Goal: Use online tool/utility: Utilize a website feature to perform a specific function

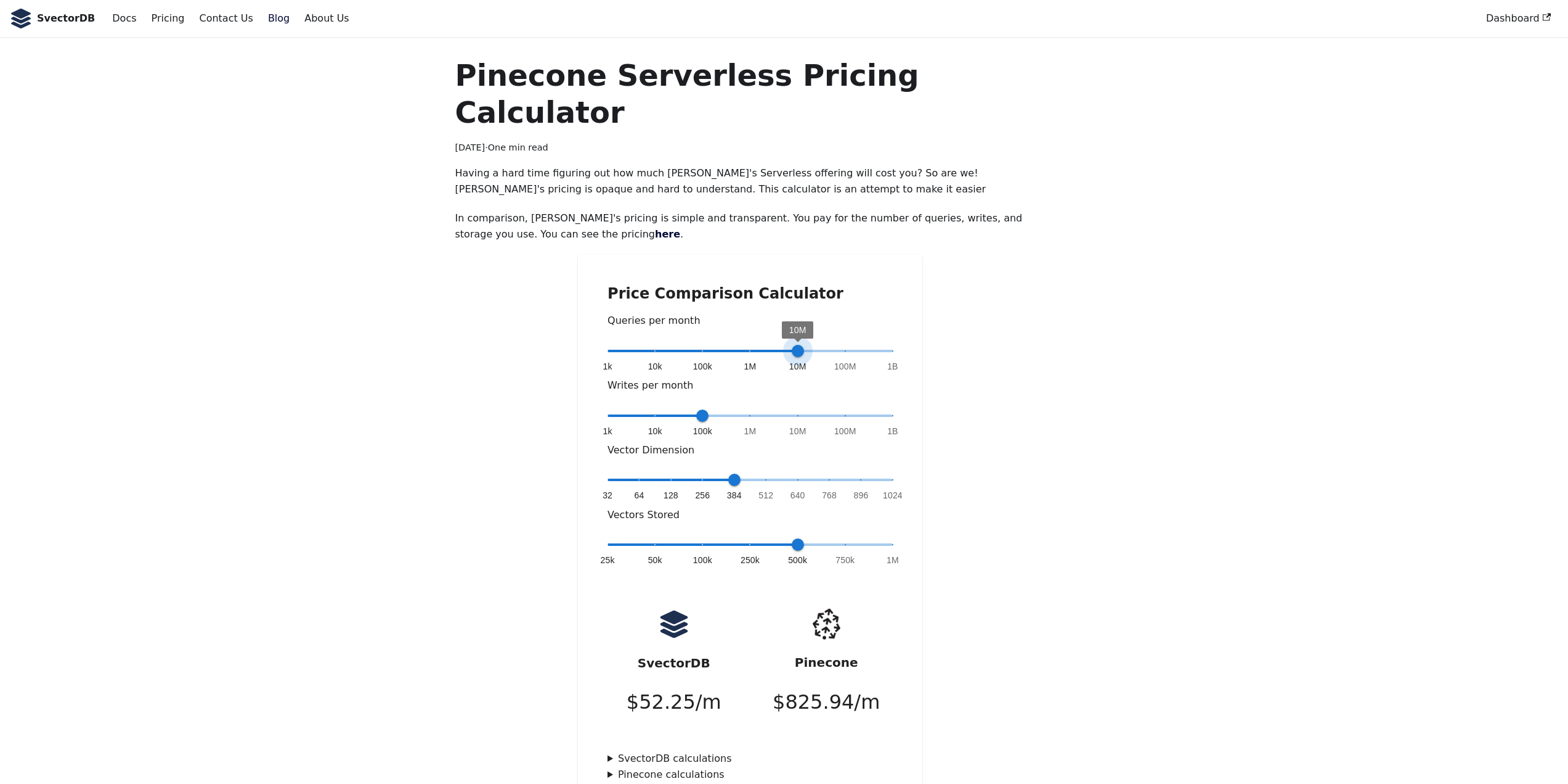
type input "*"
drag, startPoint x: 748, startPoint y: 318, endPoint x: 761, endPoint y: 320, distance: 13.2
click at [756, 344] on span "1M" at bounding box center [750, 350] width 12 height 12
drag, startPoint x: 708, startPoint y: 378, endPoint x: 828, endPoint y: 383, distance: 120.1
click at [828, 406] on span "1k 10k 100k 1M 10M 100M 1B 100M" at bounding box center [750, 415] width 285 height 18
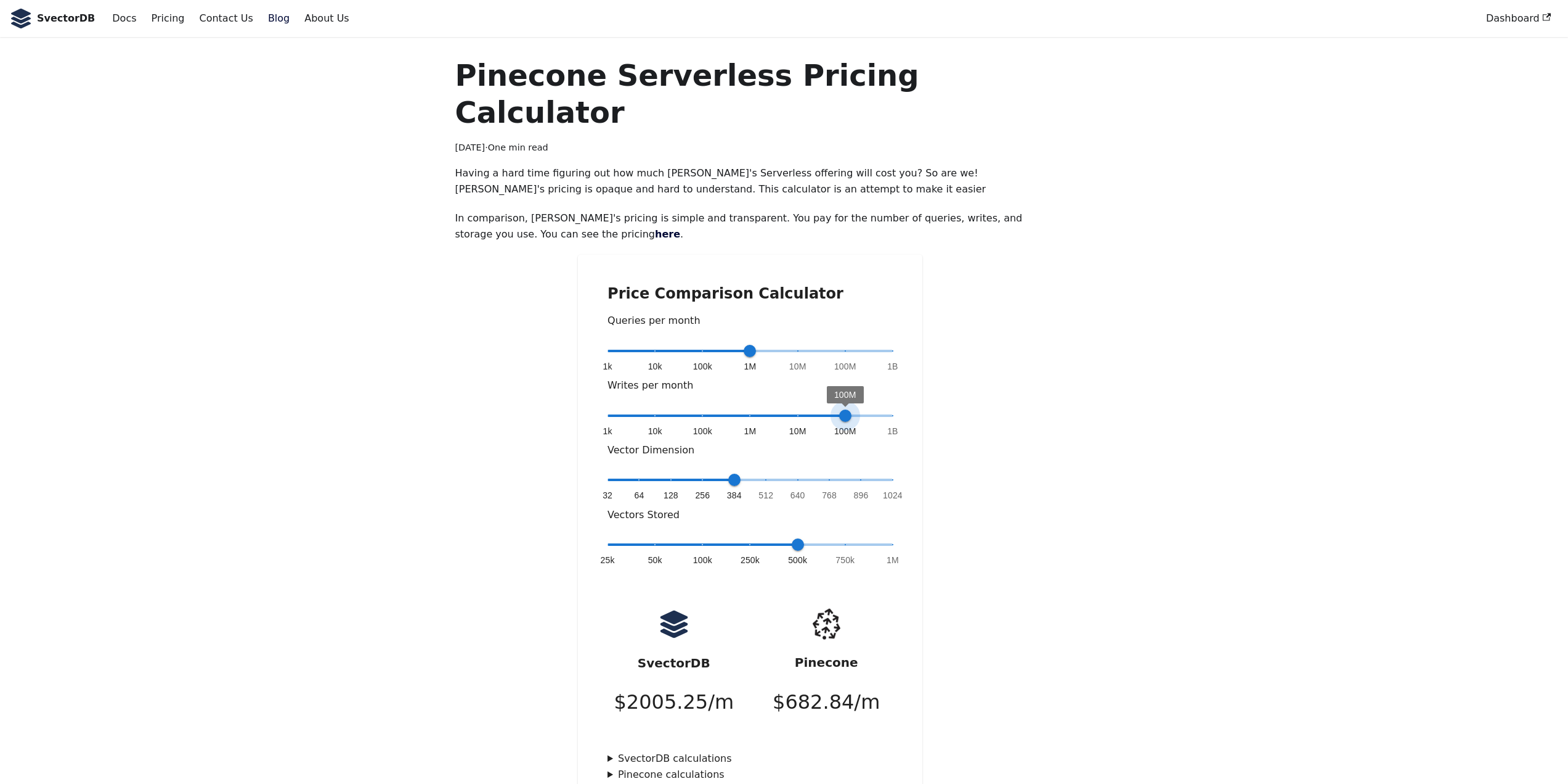
drag, startPoint x: 847, startPoint y: 375, endPoint x: 872, endPoint y: 374, distance: 25.0
click at [872, 406] on span "1k 10k 100k 1M 10M 100M 1B 100M" at bounding box center [750, 415] width 285 height 18
type input "*"
click at [889, 409] on span "1B" at bounding box center [893, 415] width 12 height 12
type input "*"
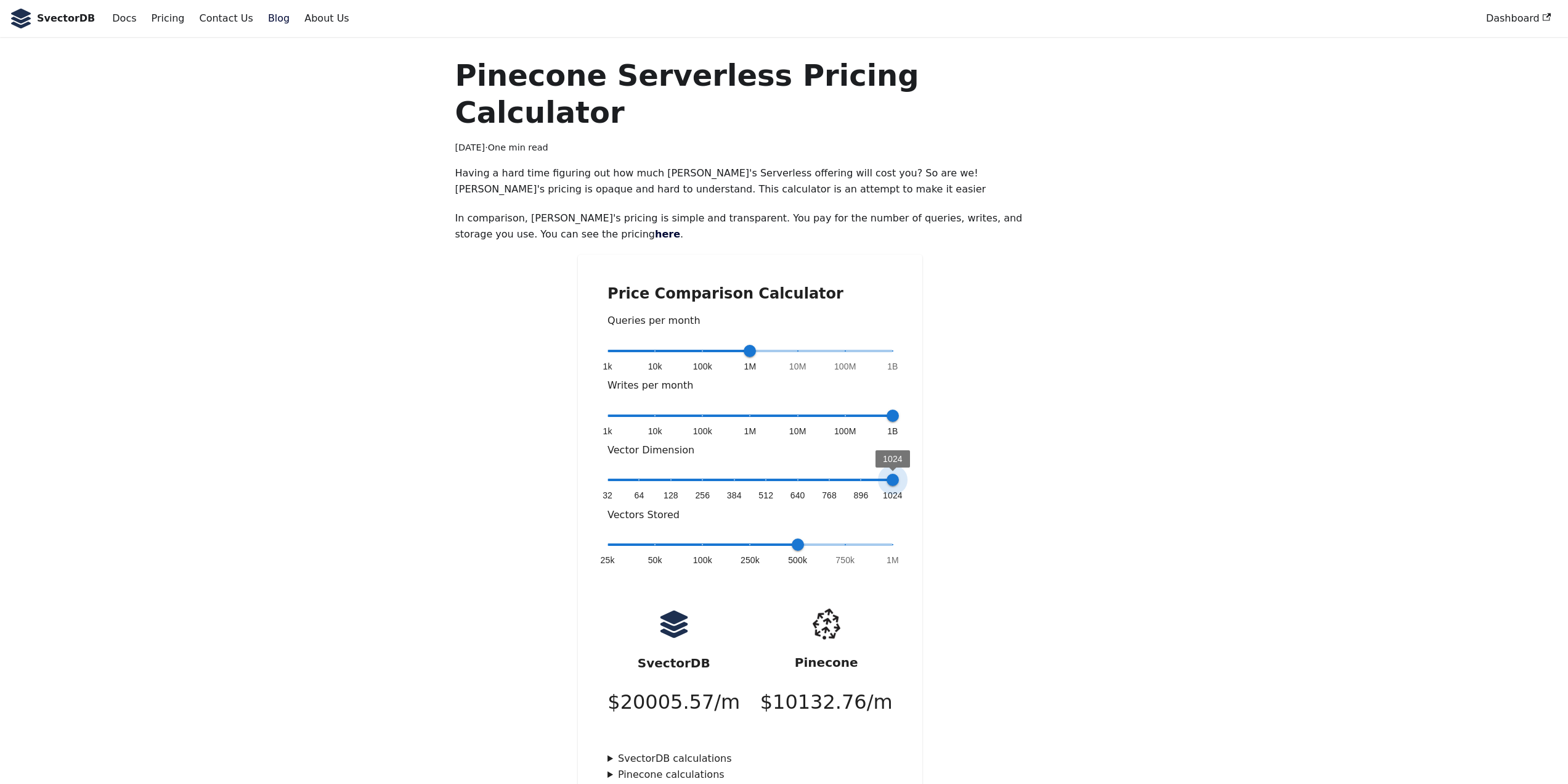
drag, startPoint x: 734, startPoint y: 440, endPoint x: 946, endPoint y: 449, distance: 212.2
click at [946, 449] on div "Price Comparison Calculator Queries per month 1k 10k 100k 1M 10M 100M 1B 1M Wri…" at bounding box center [749, 533] width 590 height 557
type input "*"
drag, startPoint x: 792, startPoint y: 507, endPoint x: 904, endPoint y: 508, distance: 112.0
click at [899, 538] on span "1M" at bounding box center [893, 544] width 12 height 12
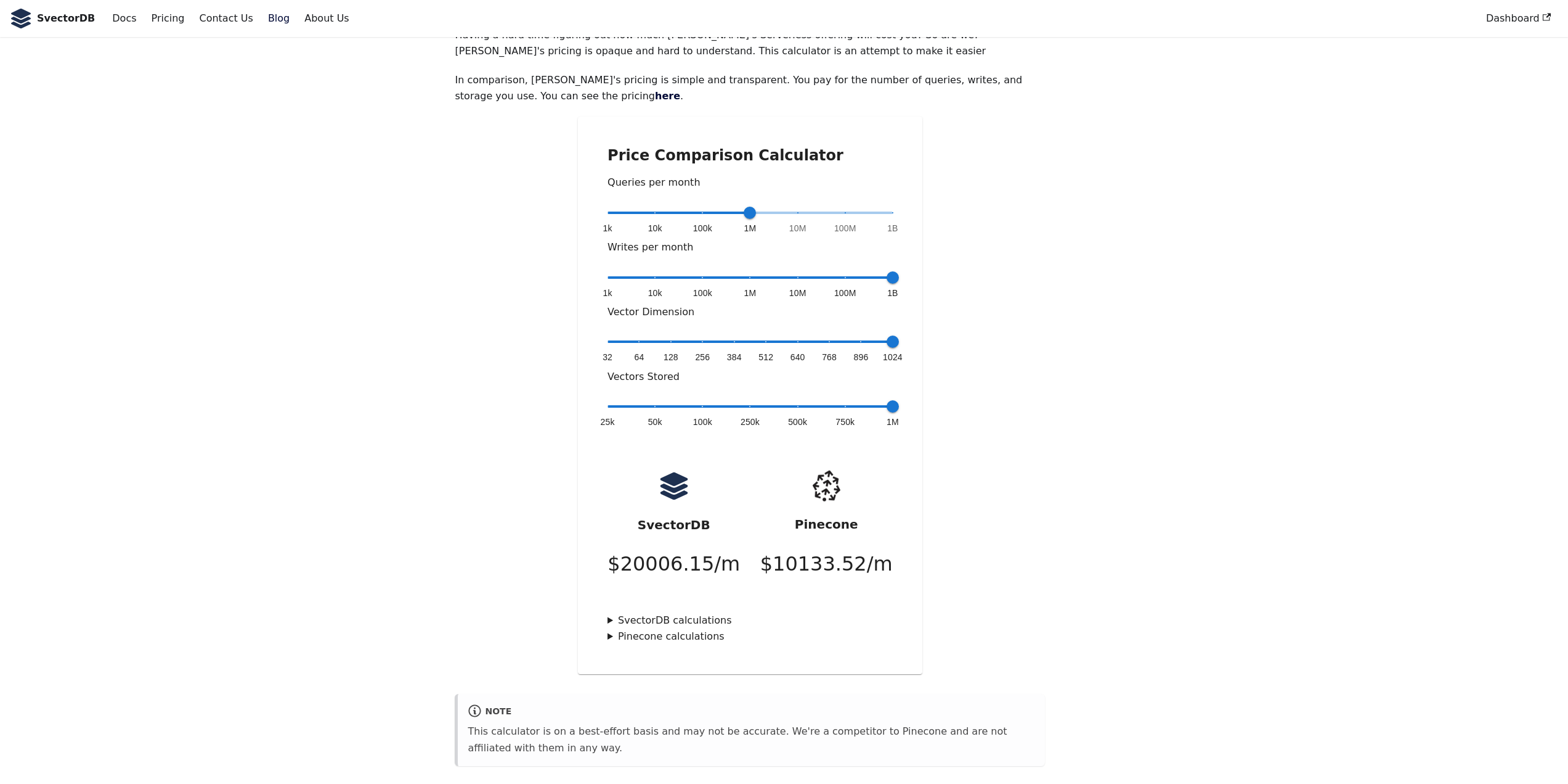
scroll to position [247, 0]
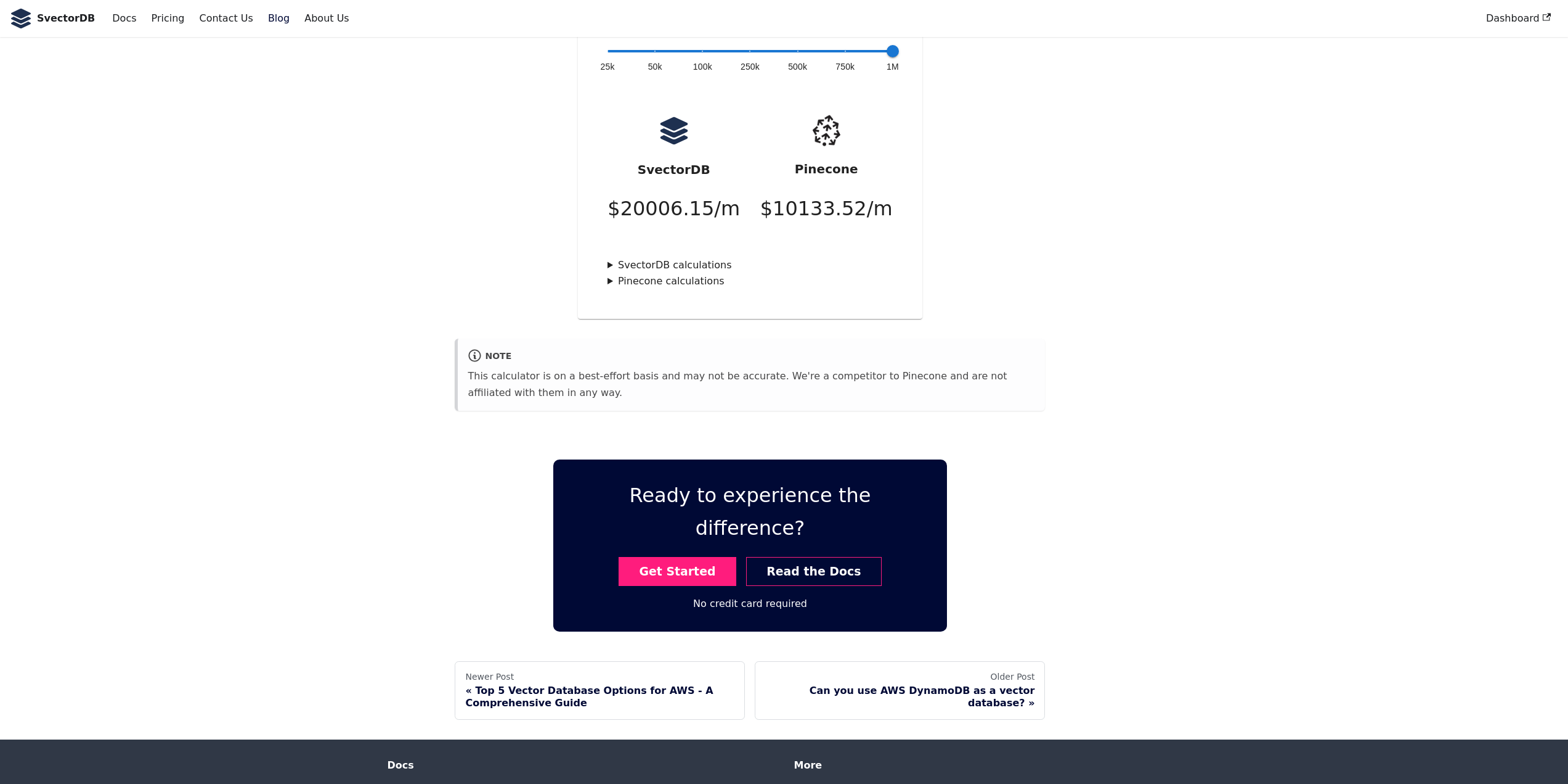
click at [1136, 516] on div "Pinecone Serverless Pricing Calculator [DATE] · One min read Having a hard time…" at bounding box center [784, 142] width 813 height 1156
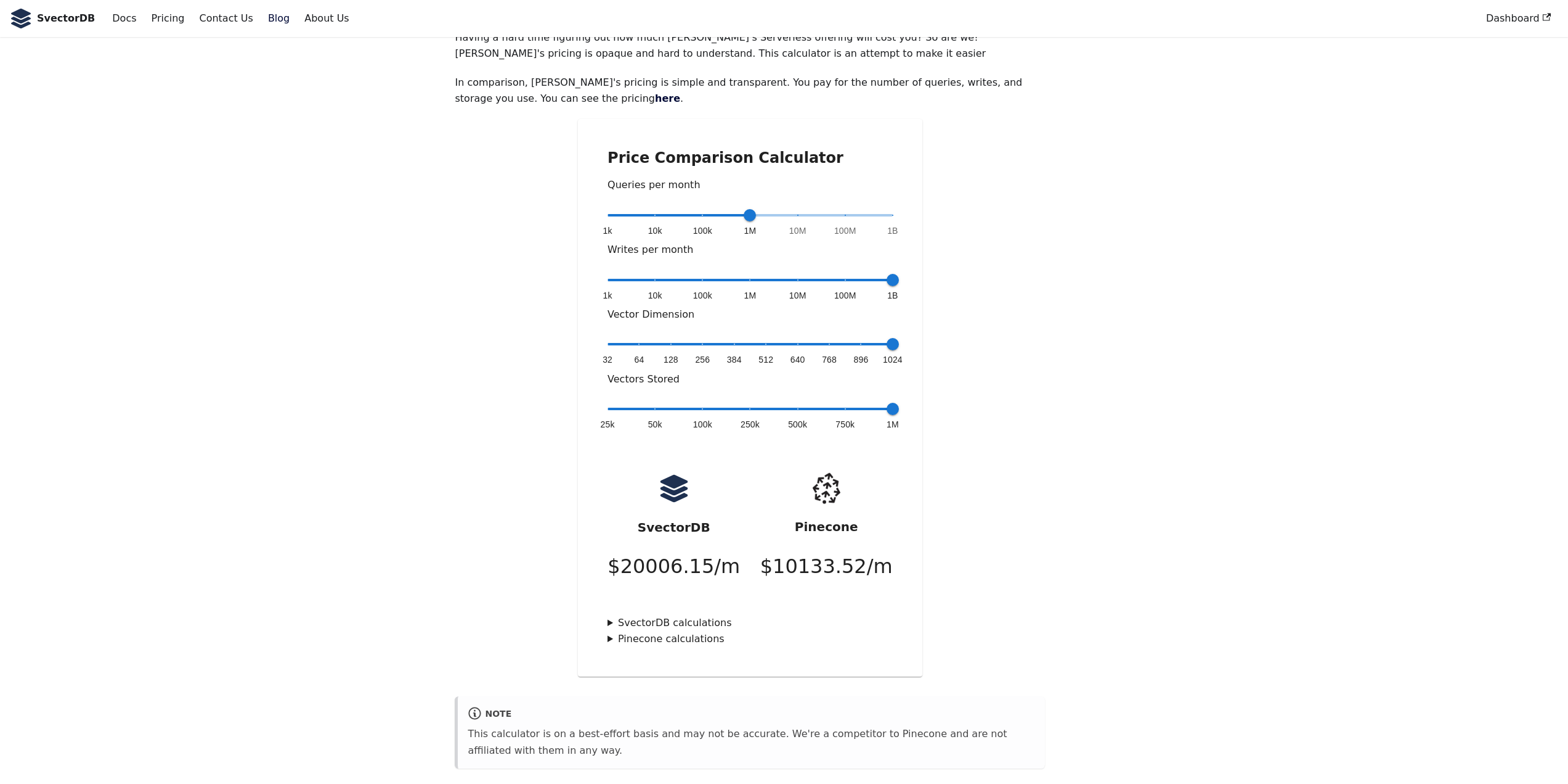
scroll to position [0, 0]
